Goal: Task Accomplishment & Management: Manage account settings

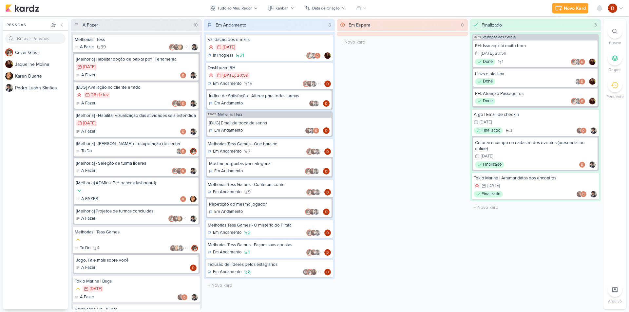
click at [368, 192] on div "Em Espera 0 O título do kard deve ter menos que 100 caracteres" at bounding box center [402, 164] width 131 height 291
click at [411, 134] on div "Em Espera 0 O título do kard deve ter menos que 100 caracteres" at bounding box center [402, 164] width 131 height 291
click at [267, 104] on div "Em Andamento" at bounding box center [269, 103] width 121 height 7
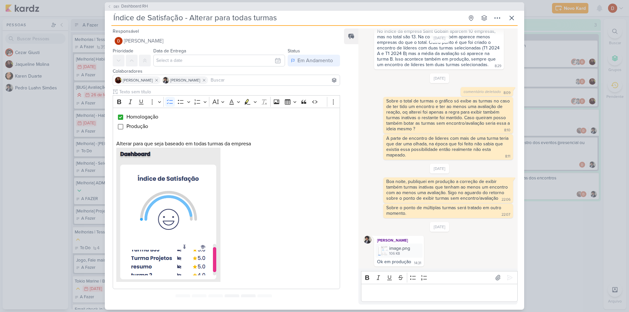
scroll to position [96, 0]
click at [389, 247] on div "image.png 106 KB" at bounding box center [398, 250] width 47 height 14
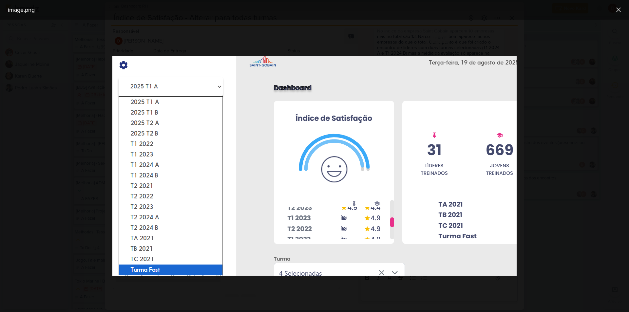
click at [473, 44] on div at bounding box center [314, 166] width 629 height 293
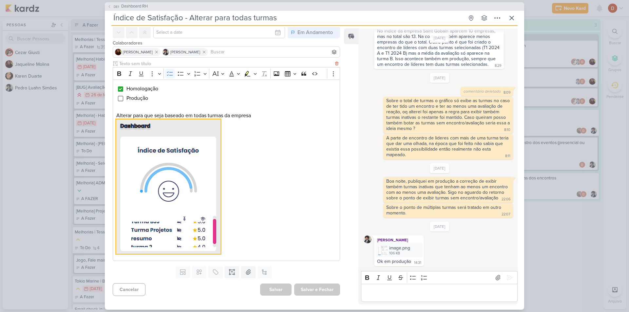
scroll to position [0, 0]
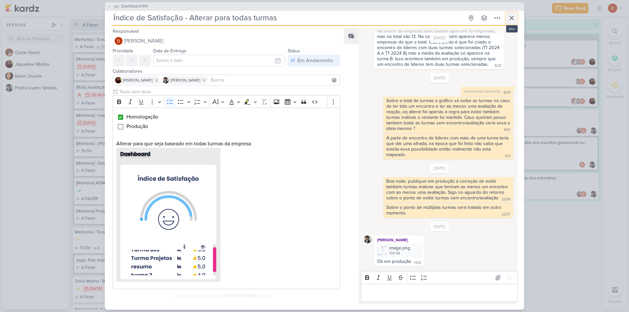
click at [510, 16] on icon at bounding box center [512, 18] width 8 height 8
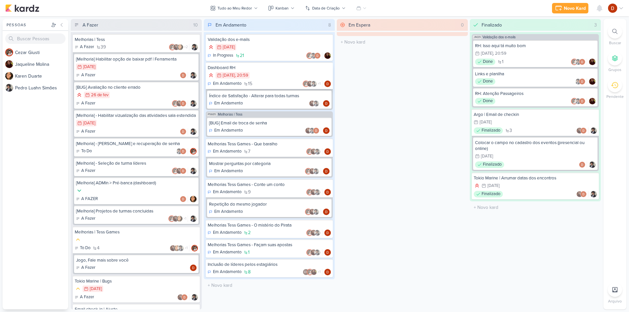
click at [271, 75] on div "30/11 [DATE] 20:59" at bounding box center [269, 75] width 123 height 7
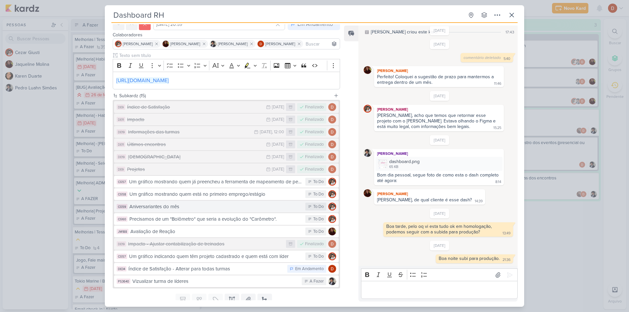
scroll to position [74, 0]
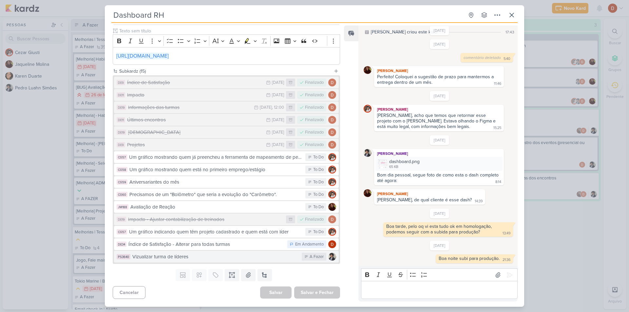
click at [216, 255] on div "Vizualizar turma de líderes" at bounding box center [215, 257] width 166 height 8
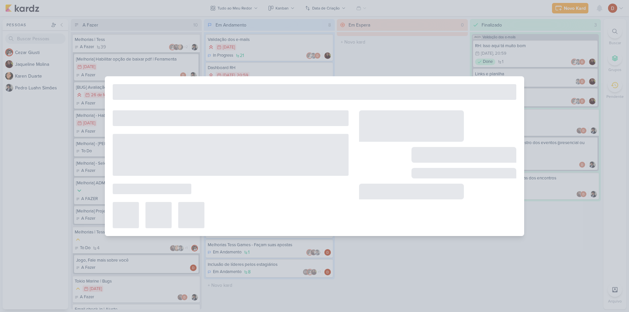
type input "Vizualizar turma de líderes"
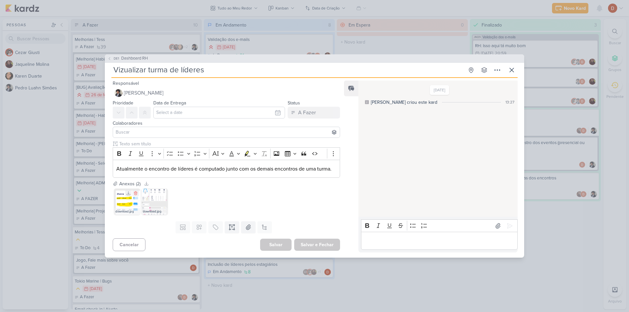
click at [117, 201] on img at bounding box center [127, 202] width 26 height 26
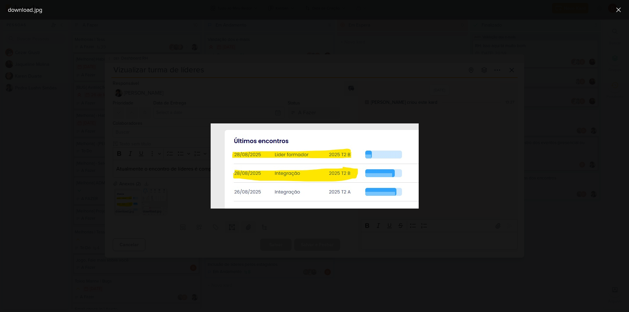
click at [437, 188] on div at bounding box center [314, 166] width 629 height 293
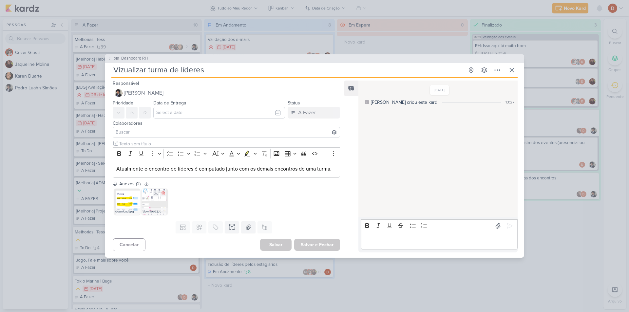
click at [151, 201] on img at bounding box center [155, 202] width 26 height 26
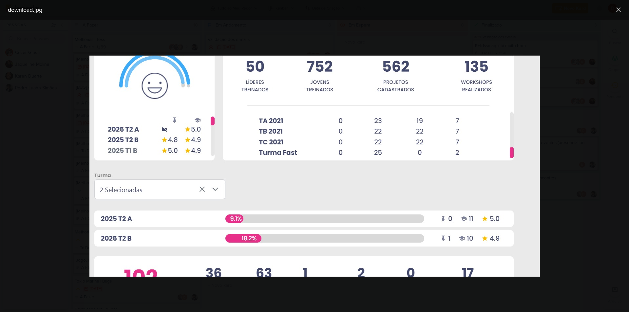
click at [585, 170] on div at bounding box center [314, 166] width 629 height 293
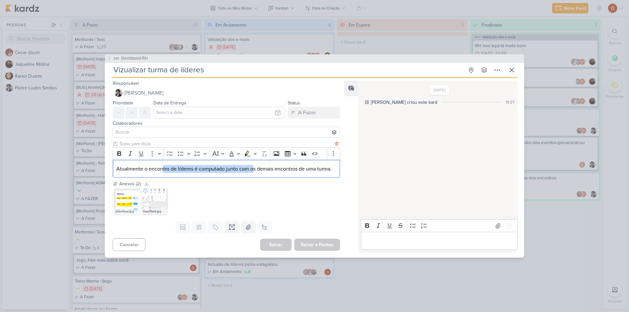
drag, startPoint x: 163, startPoint y: 170, endPoint x: 254, endPoint y: 176, distance: 90.6
click at [254, 176] on div "Atualmente o encontro de líderes é computado junto com os demais encontros de u…" at bounding box center [226, 169] width 227 height 18
click at [259, 171] on p "Atualmente o encontro de líderes é computado junto com os demais encontros de u…" at bounding box center [226, 169] width 220 height 8
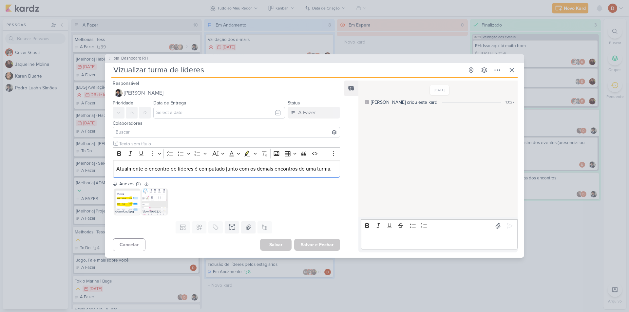
click at [231, 186] on div "Anexos (2) Baixar todos" at bounding box center [226, 184] width 227 height 7
click at [146, 202] on img at bounding box center [155, 202] width 26 height 26
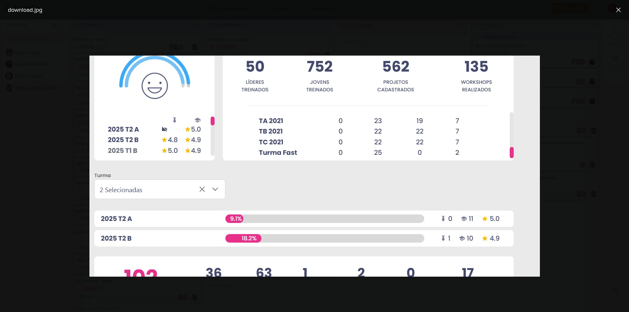
click at [39, 171] on div at bounding box center [314, 166] width 629 height 293
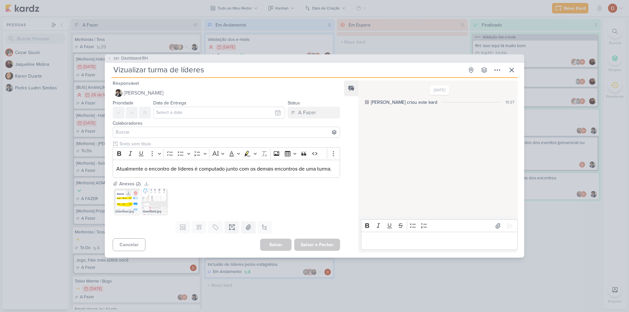
click at [116, 200] on img at bounding box center [127, 202] width 26 height 26
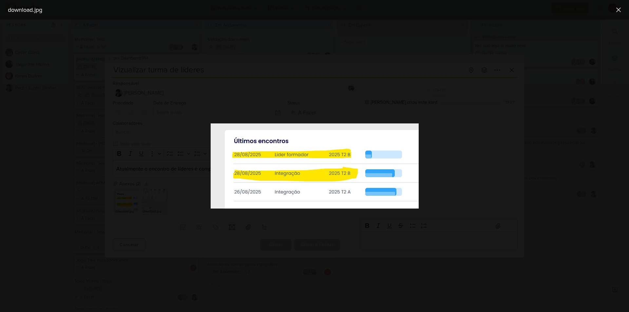
click at [455, 173] on div at bounding box center [314, 166] width 629 height 293
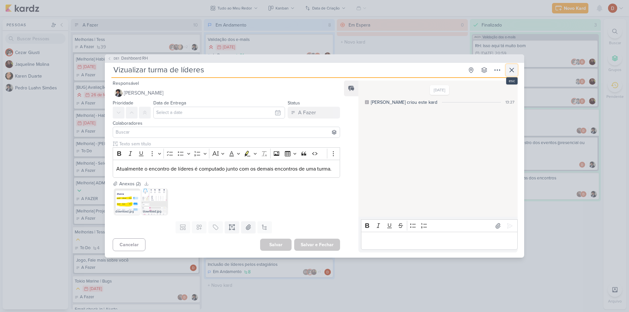
click at [514, 70] on icon at bounding box center [512, 70] width 8 height 8
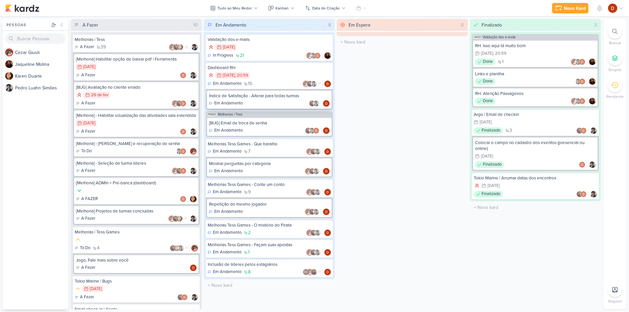
click at [263, 101] on div "Em Andamento" at bounding box center [269, 103] width 121 height 7
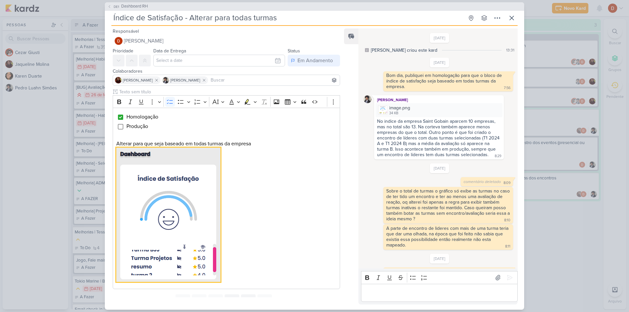
scroll to position [96, 0]
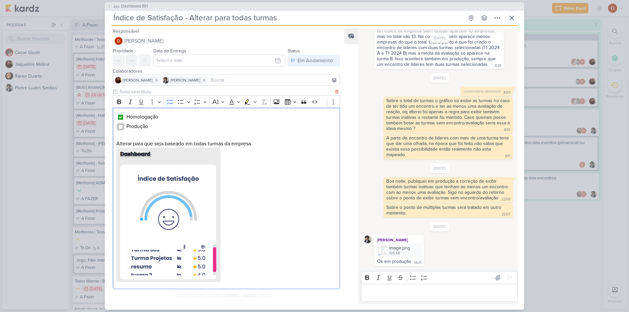
click at [121, 126] on input "Editor editing area: main" at bounding box center [120, 126] width 5 height 5
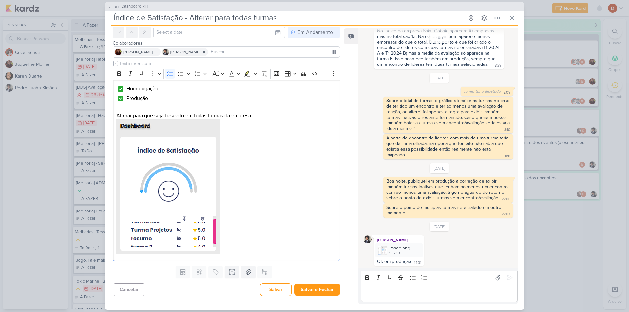
click at [281, 275] on div "O seu plano não inclui templates. Fazer upgrade... Campos customizados estão di…" at bounding box center [224, 272] width 238 height 17
click at [278, 285] on button "Salvar" at bounding box center [275, 289] width 31 height 13
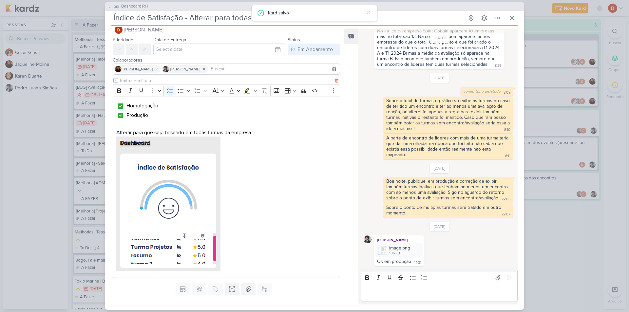
scroll to position [0, 0]
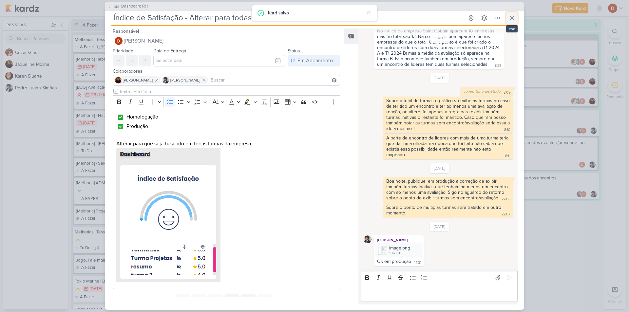
click at [510, 17] on icon at bounding box center [512, 18] width 4 height 4
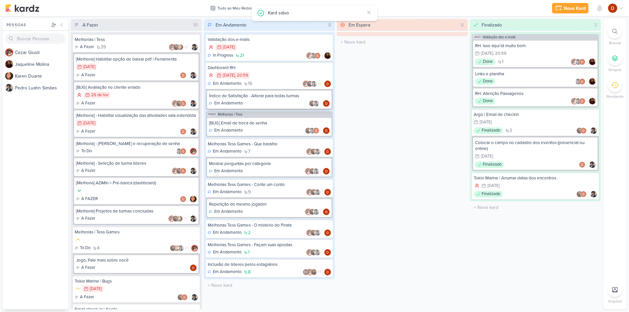
click at [280, 101] on div "Em Andamento" at bounding box center [269, 103] width 121 height 7
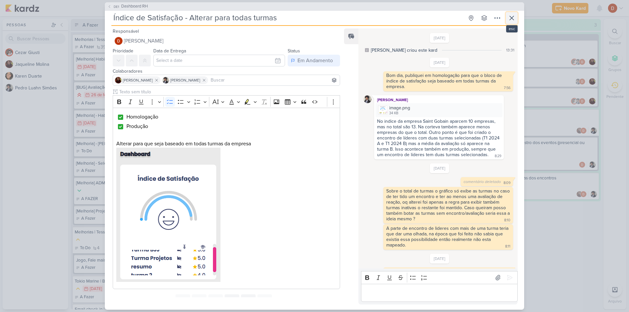
click at [510, 15] on icon at bounding box center [512, 18] width 8 height 8
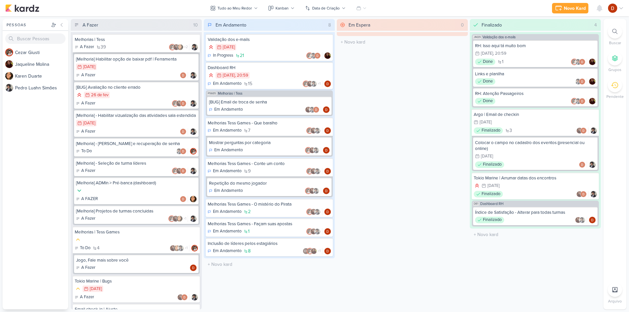
click at [124, 44] on div "Melhorias | Tess A Fazer 39 +2" at bounding box center [136, 43] width 127 height 18
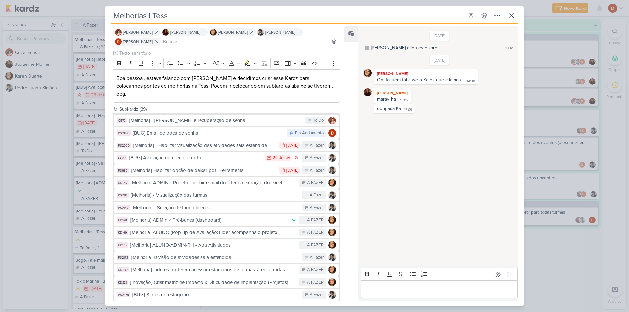
scroll to position [98, 0]
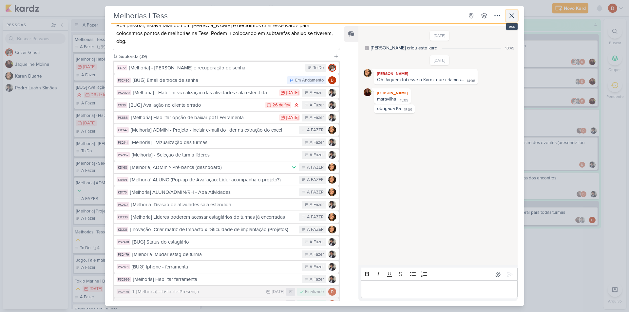
click at [513, 18] on icon at bounding box center [512, 16] width 8 height 8
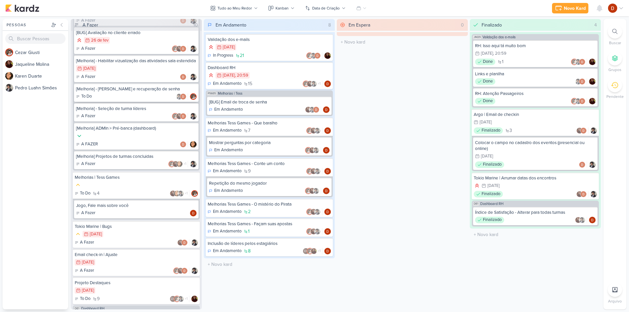
scroll to position [0, 0]
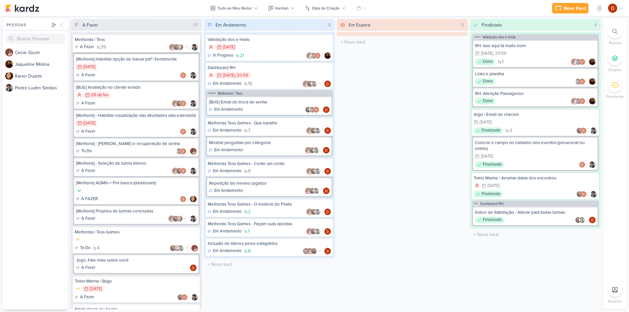
click at [131, 40] on div "Melhorias | Tess" at bounding box center [136, 40] width 123 height 6
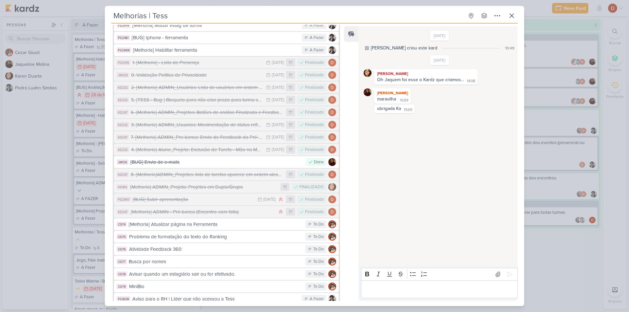
scroll to position [374, 0]
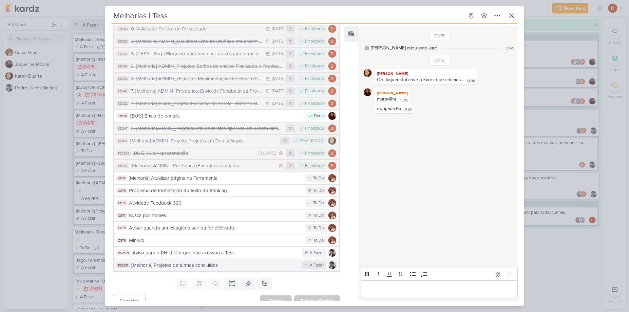
click at [195, 262] on div "[Melhoria] Projetos de turmas concluidas" at bounding box center [214, 266] width 167 height 8
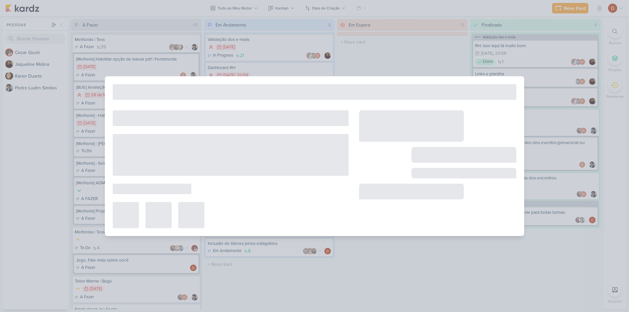
type input "[Melhoria] Projetos de turmas concluidas"
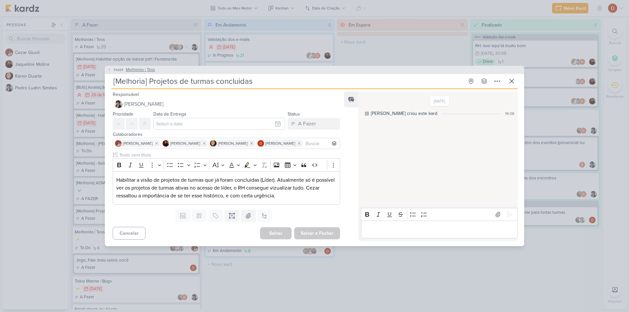
click at [117, 70] on span "PS685" at bounding box center [119, 69] width 12 height 5
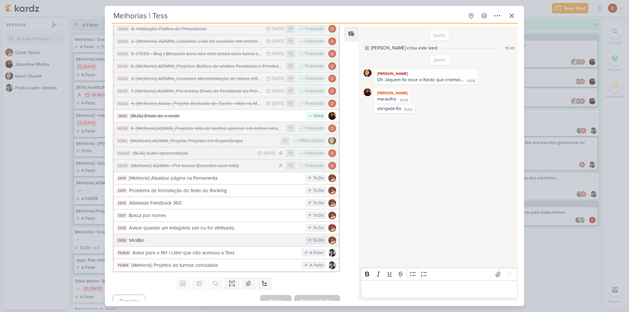
click at [219, 237] on div "MiniBio" at bounding box center [215, 241] width 173 height 8
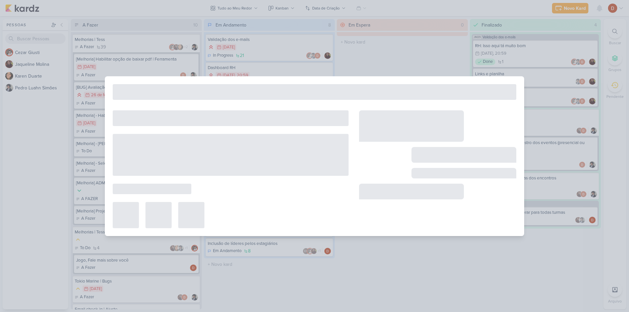
type input "MiniBio"
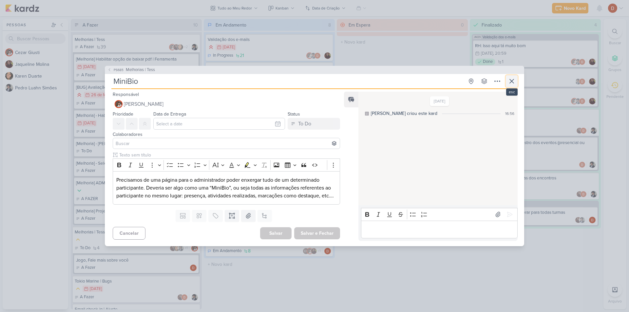
click at [515, 79] on icon at bounding box center [512, 81] width 8 height 8
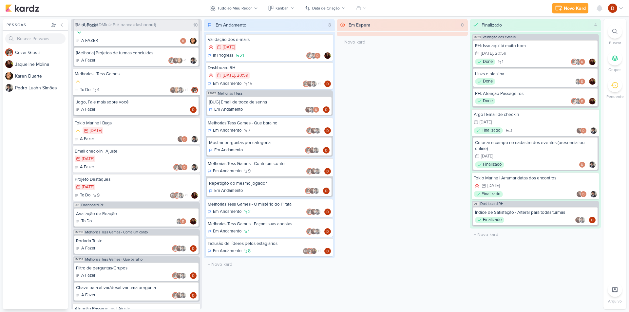
scroll to position [153, 0]
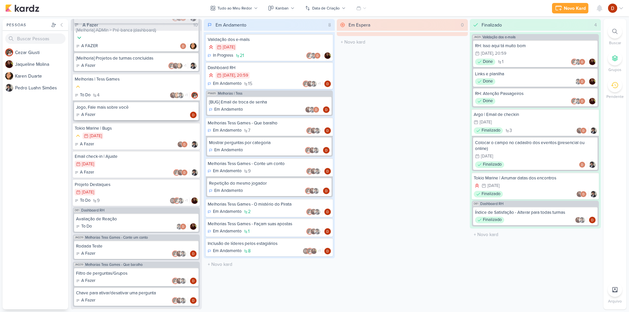
click at [134, 110] on div "Jogo, Fale mais sobre você" at bounding box center [136, 108] width 121 height 6
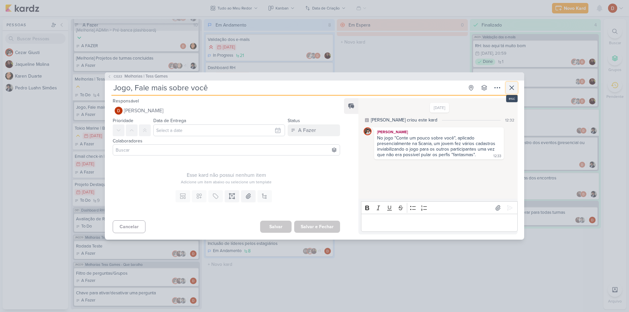
click at [512, 86] on icon at bounding box center [512, 88] width 8 height 8
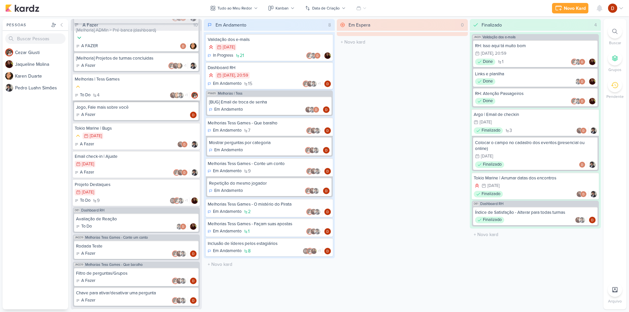
click at [115, 98] on div "To Do 4 +1" at bounding box center [136, 95] width 123 height 7
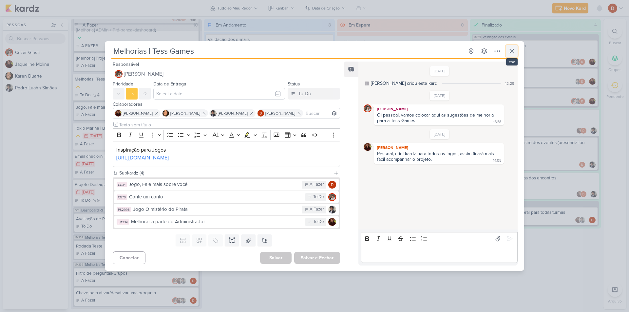
click at [511, 48] on icon at bounding box center [512, 51] width 8 height 8
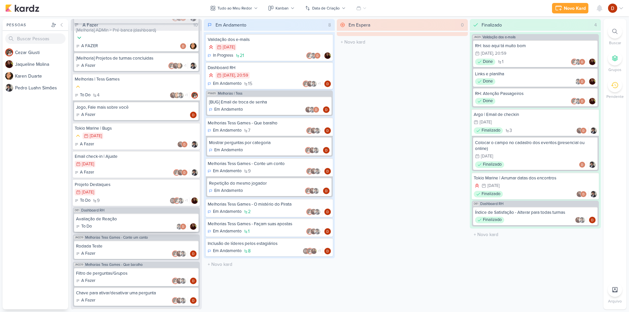
scroll to position [219, 0]
